Goal: Find specific page/section: Locate a particular part of the current website

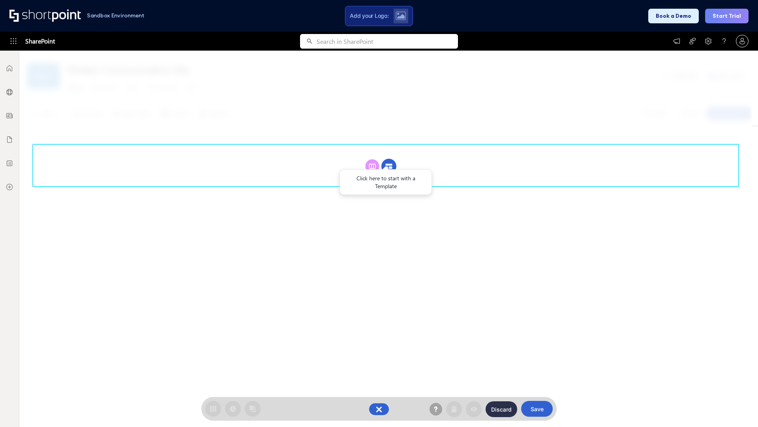
click at [389, 166] on circle at bounding box center [389, 166] width 15 height 15
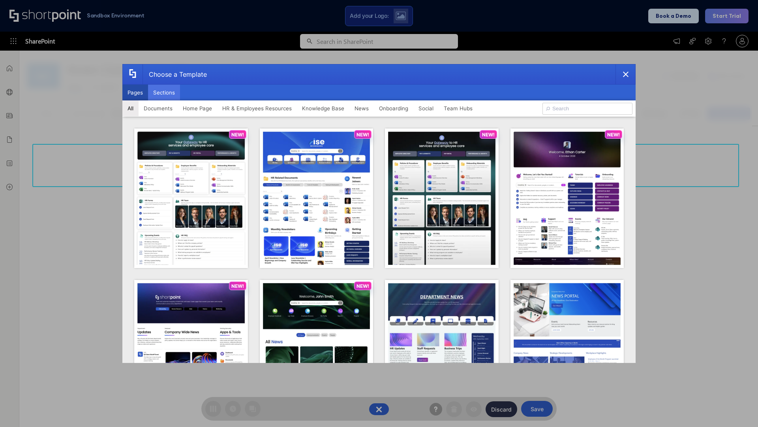
click at [164, 92] on button "Sections" at bounding box center [164, 93] width 32 height 16
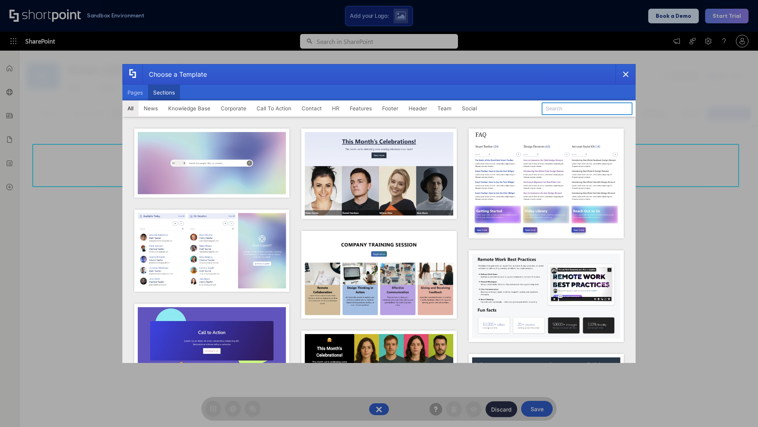
type input "Company News"
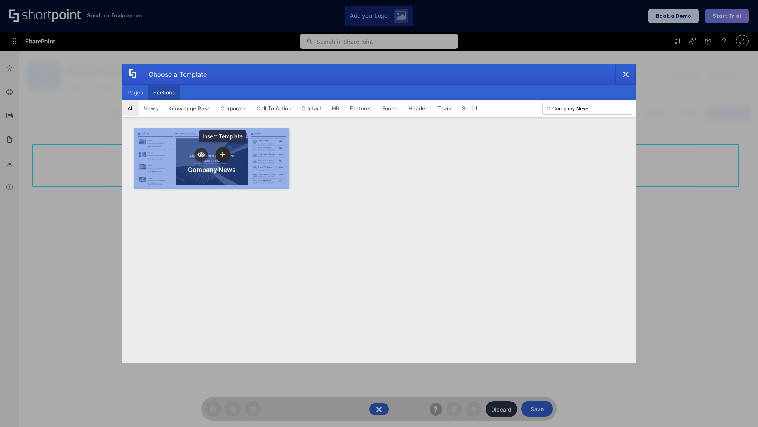
click at [223, 154] on icon "template selector" at bounding box center [223, 155] width 6 height 6
